Goal: Navigation & Orientation: Find specific page/section

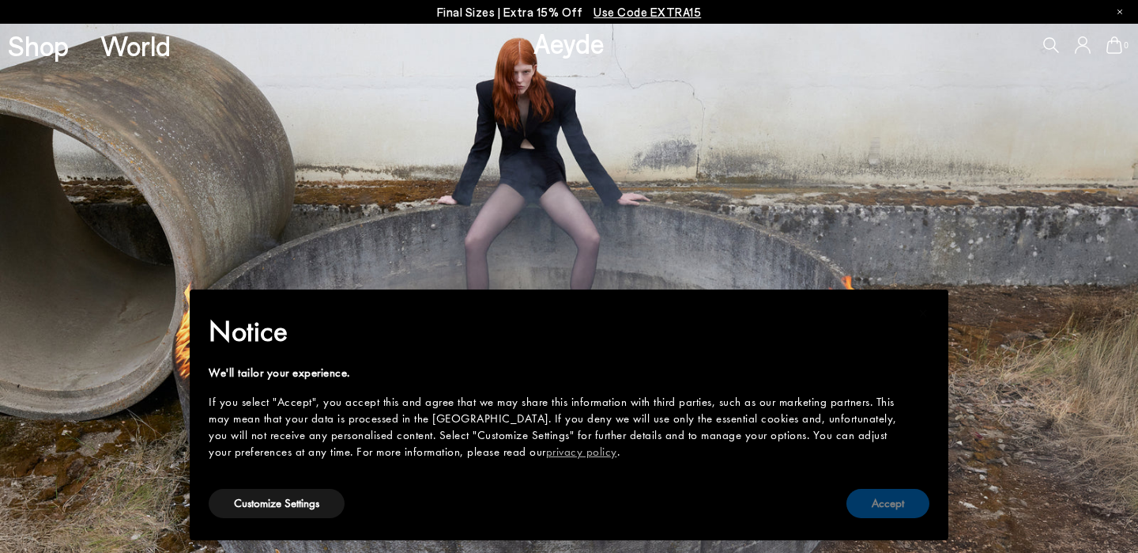
click at [897, 515] on button "Accept" at bounding box center [888, 503] width 83 height 29
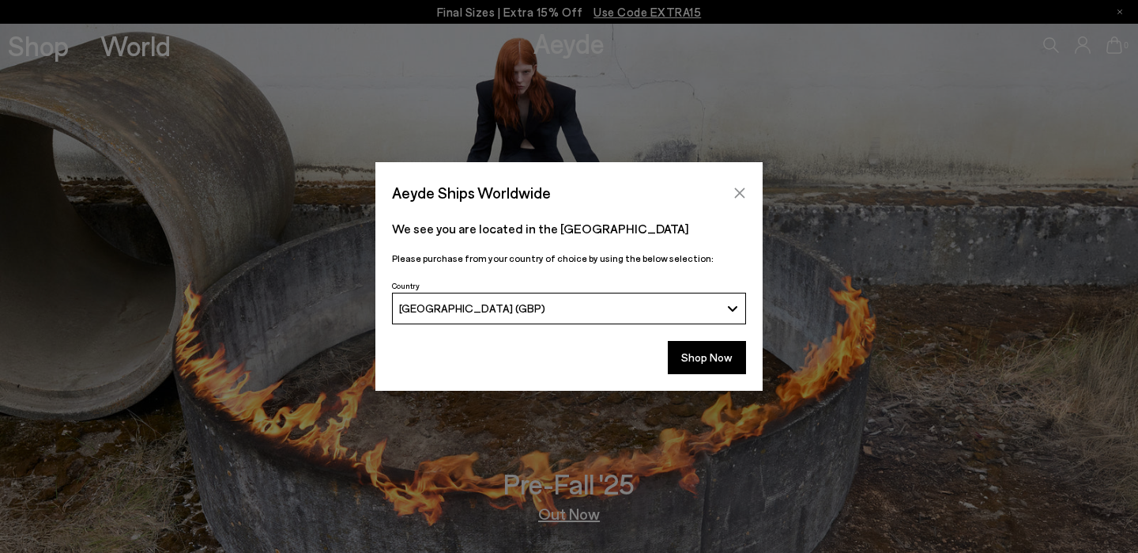
click at [736, 192] on icon "Close" at bounding box center [740, 193] width 13 height 13
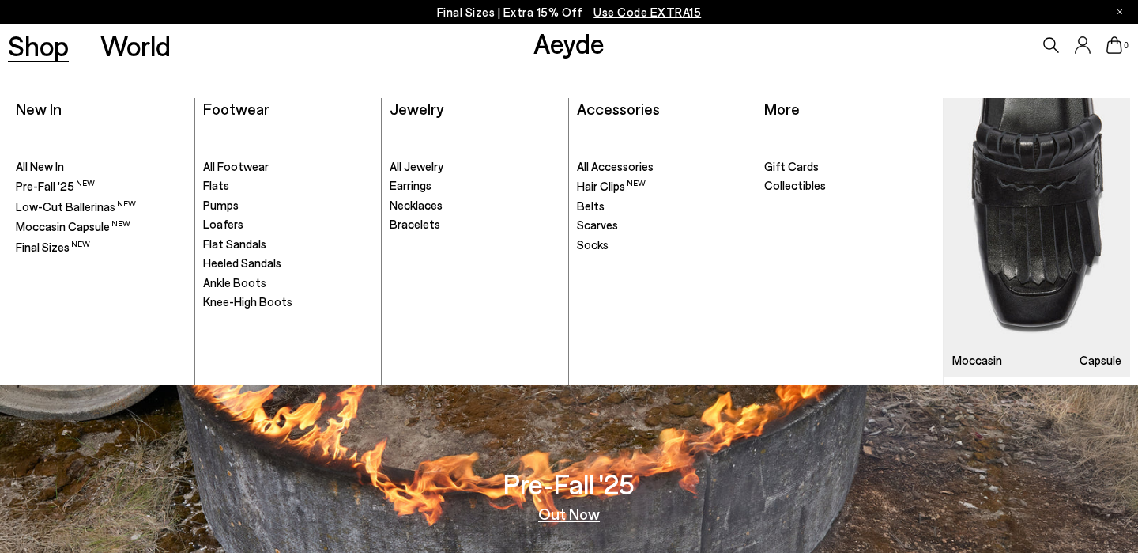
click at [50, 40] on link "Shop" at bounding box center [38, 46] width 61 height 28
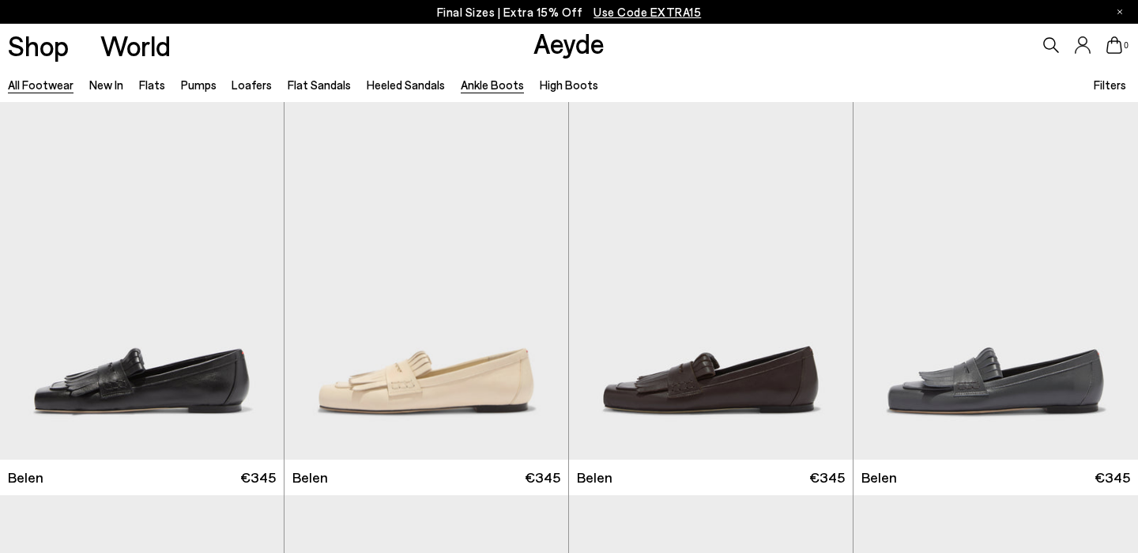
click at [482, 83] on link "Ankle Boots" at bounding box center [492, 84] width 63 height 14
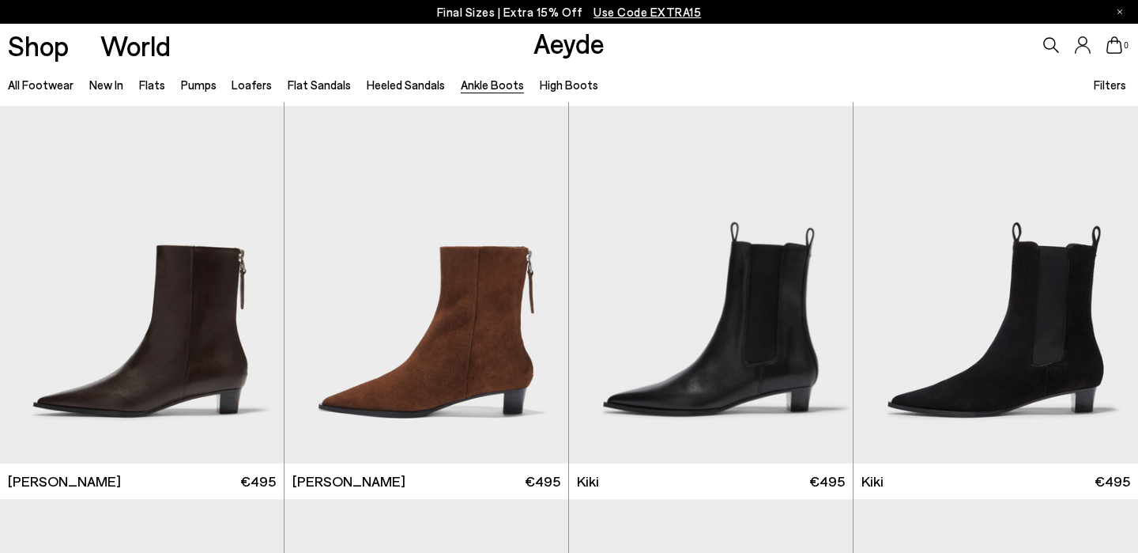
scroll to position [1792, 0]
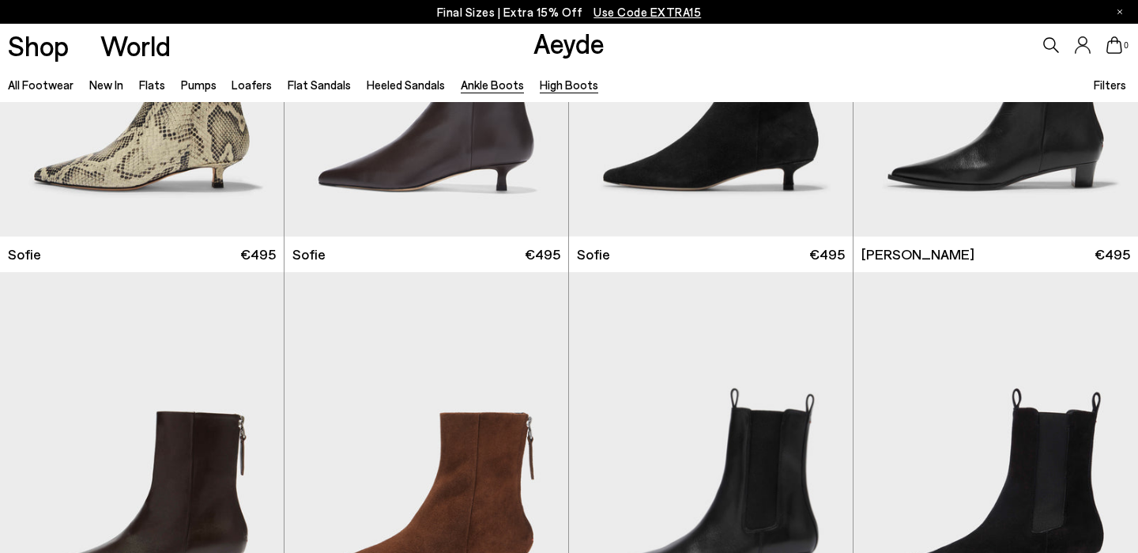
click at [555, 92] on link "High Boots" at bounding box center [569, 84] width 59 height 14
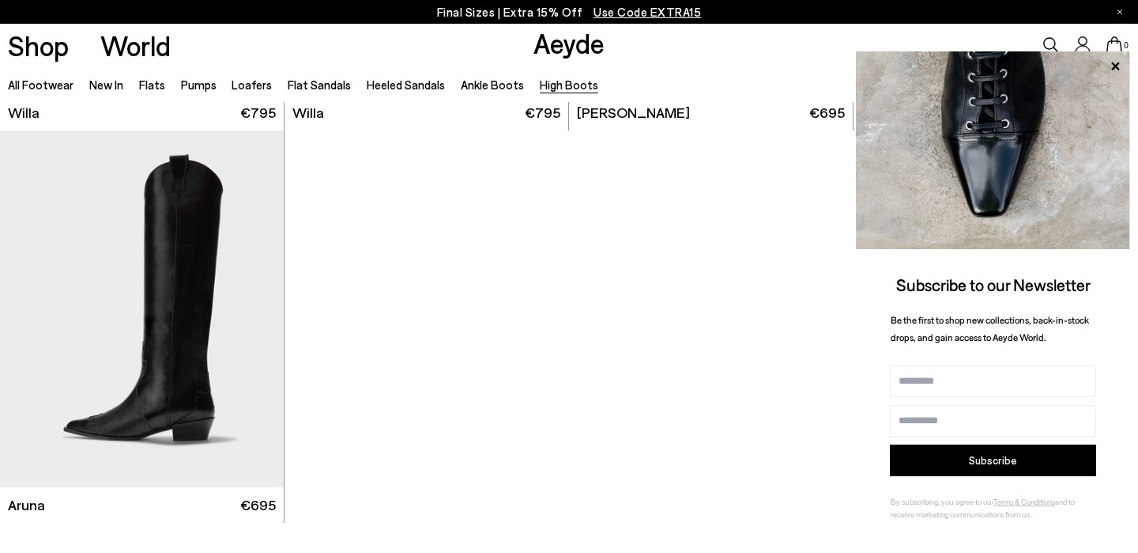
scroll to position [760, 0]
